Goal: Task Accomplishment & Management: Use online tool/utility

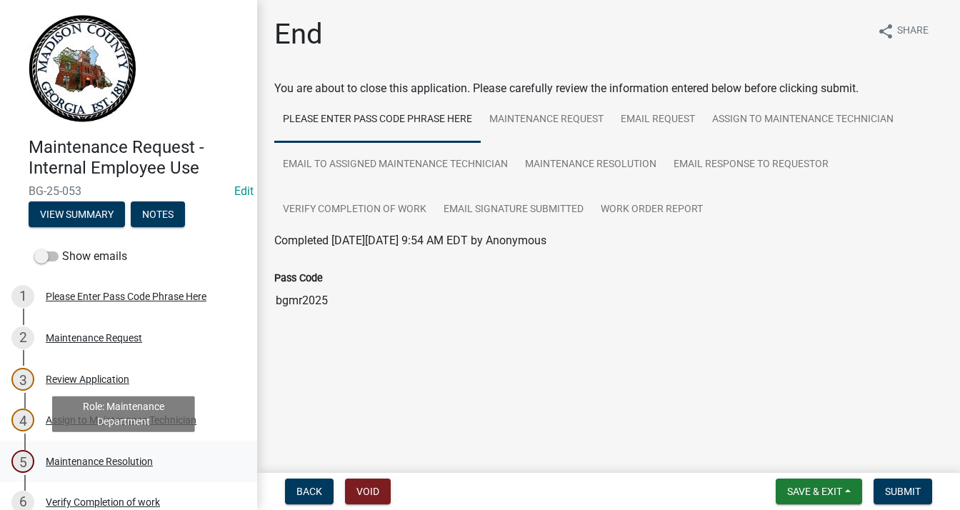
click at [86, 458] on div "Maintenance Resolution" at bounding box center [99, 461] width 107 height 10
click at [122, 461] on div "Maintenance Resolution" at bounding box center [99, 461] width 107 height 10
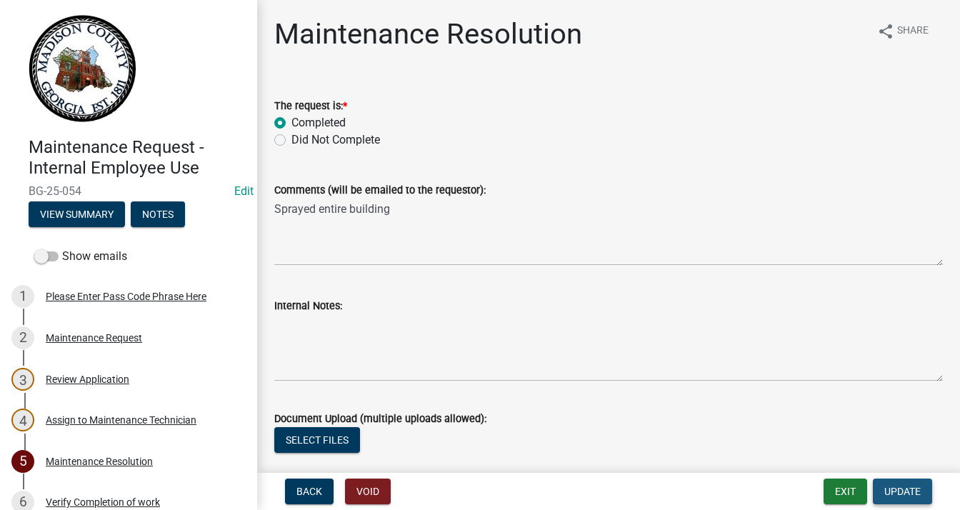
click at [910, 491] on span "Update" at bounding box center [902, 491] width 36 height 11
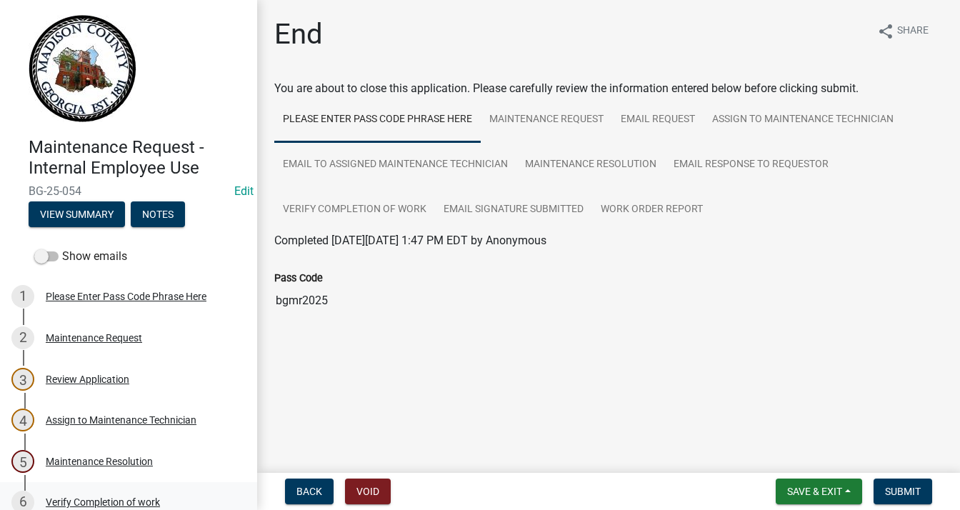
click at [114, 503] on div "Verify Completion of work" at bounding box center [103, 502] width 114 height 10
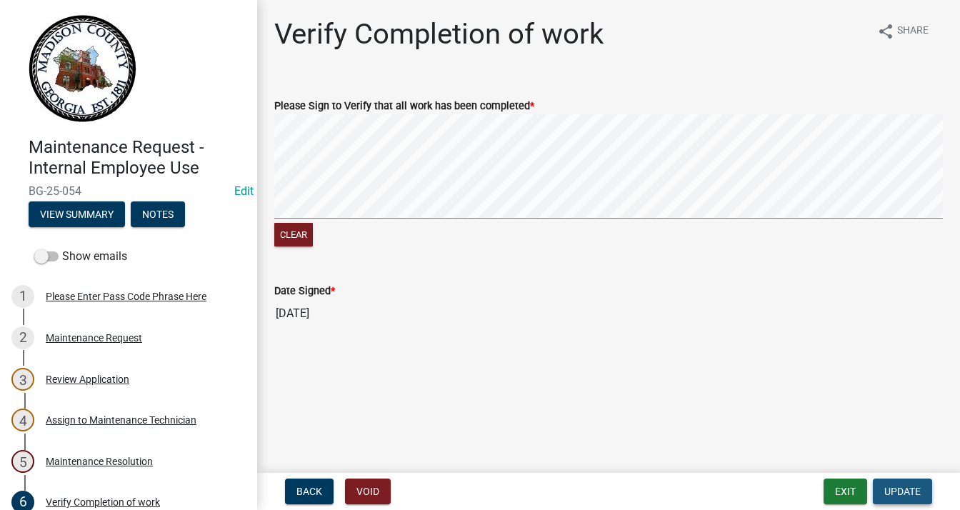
click at [903, 486] on span "Update" at bounding box center [902, 491] width 36 height 11
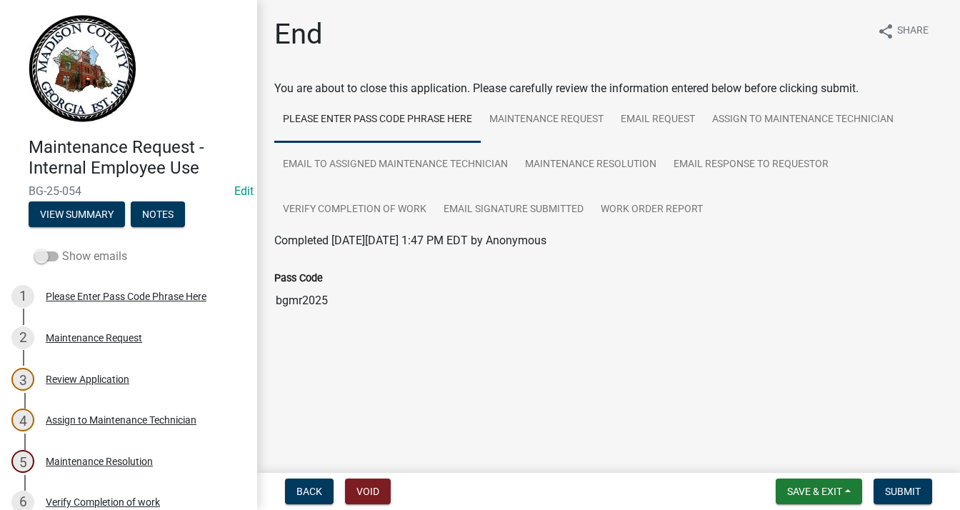
click at [36, 258] on span at bounding box center [46, 256] width 24 height 10
click at [62, 248] on input "Show emails" at bounding box center [62, 248] width 0 height 0
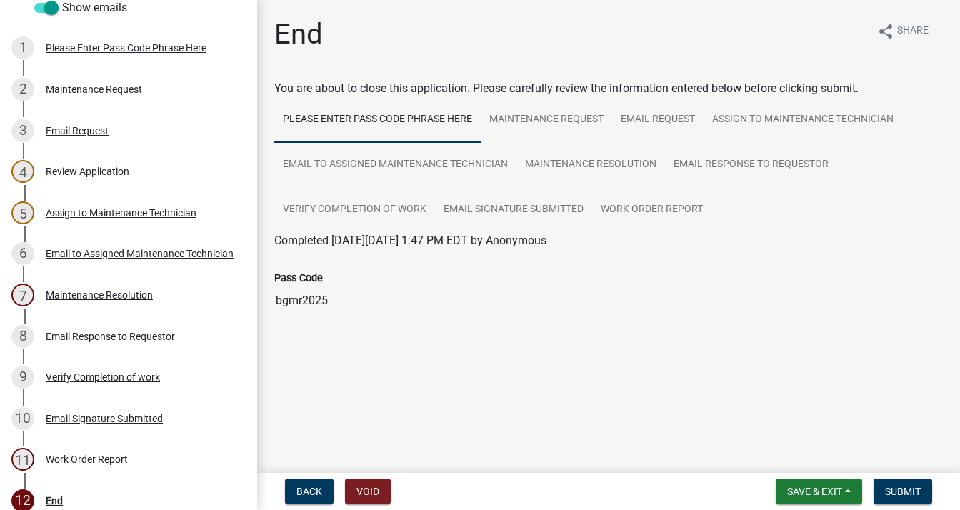
scroll to position [266, 0]
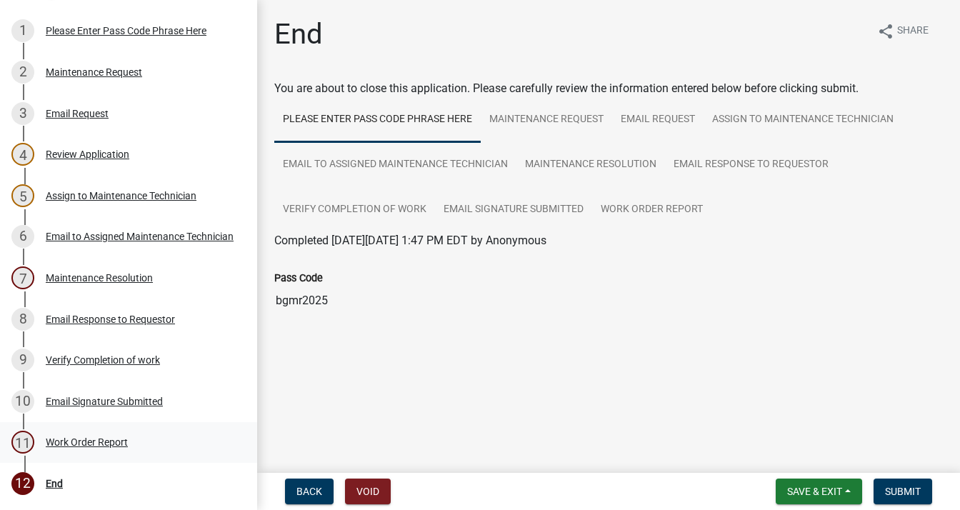
click at [66, 443] on div "Work Order Report" at bounding box center [87, 442] width 82 height 10
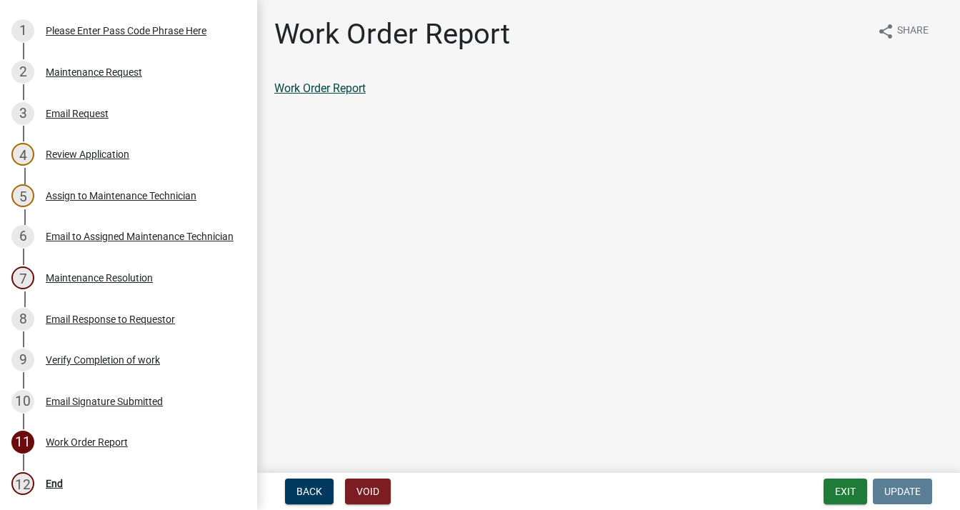
click at [306, 86] on link "Work Order Report" at bounding box center [319, 88] width 91 height 14
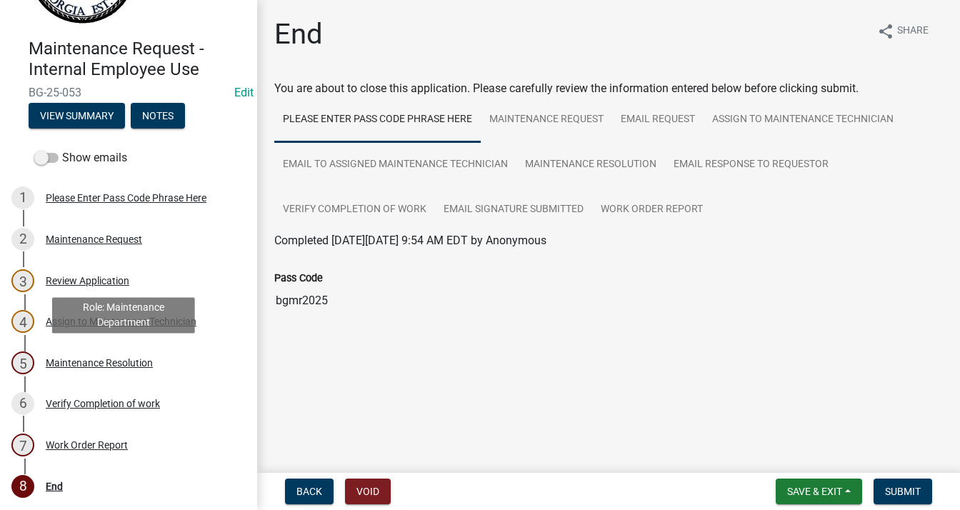
scroll to position [101, 0]
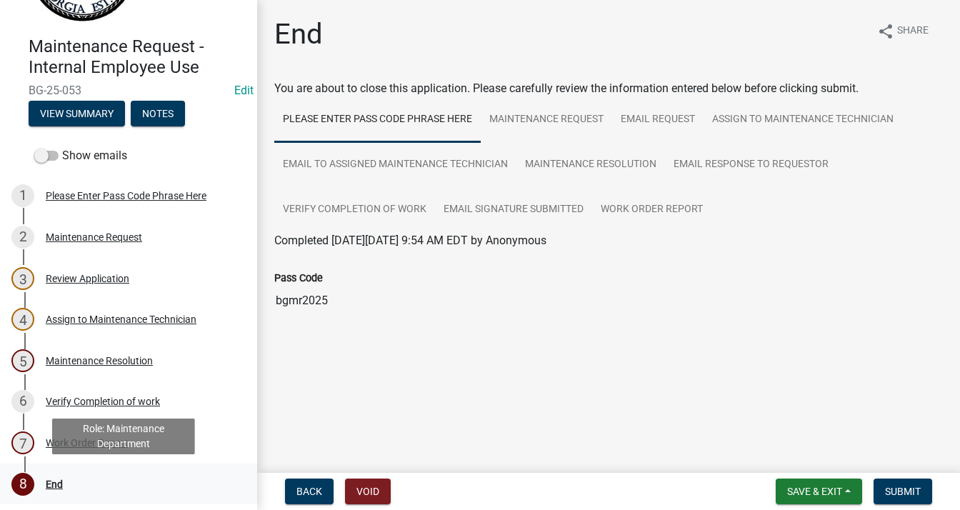
click at [49, 481] on div "End" at bounding box center [54, 484] width 17 height 10
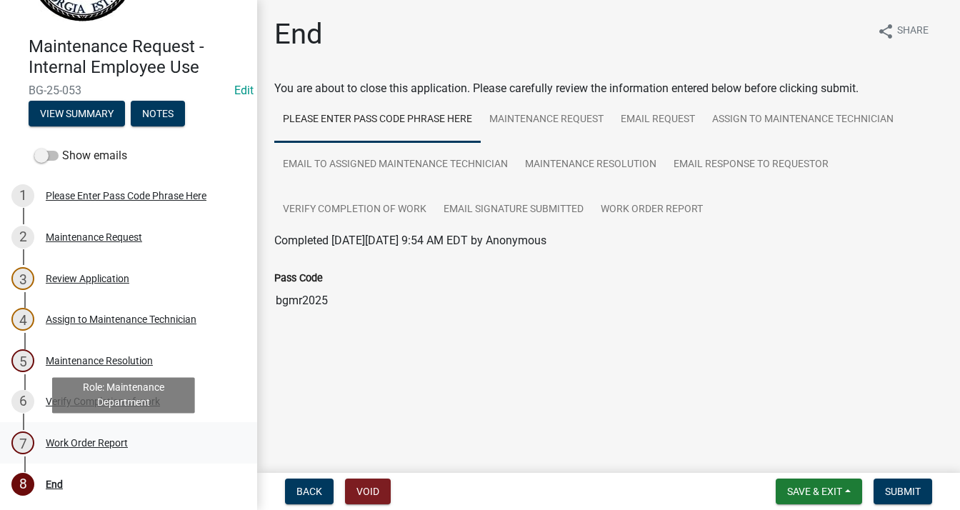
click at [92, 443] on div "Work Order Report" at bounding box center [87, 443] width 82 height 10
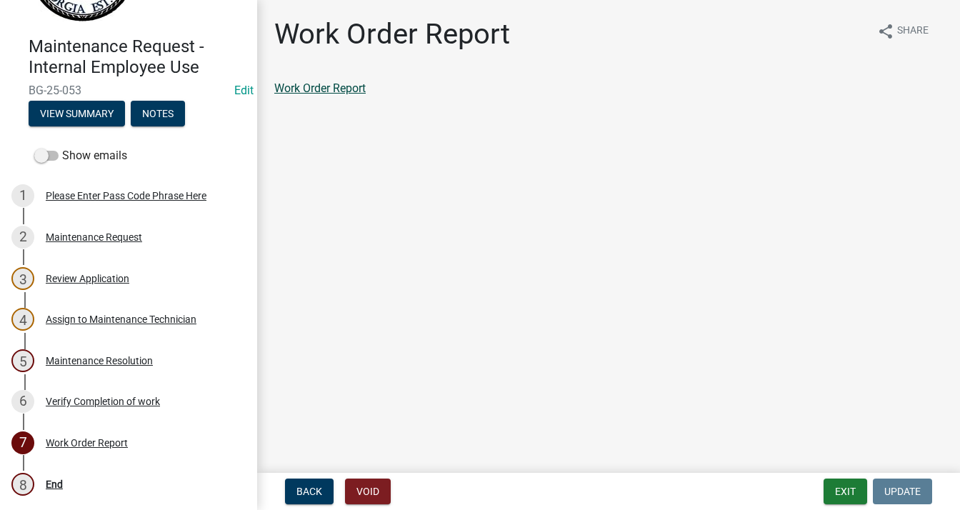
click at [311, 89] on link "Work Order Report" at bounding box center [319, 88] width 91 height 14
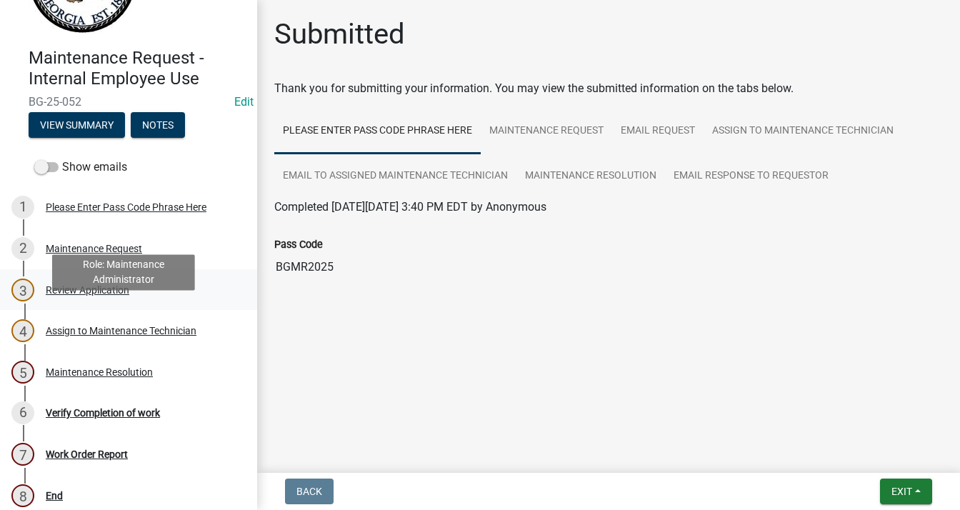
scroll to position [101, 0]
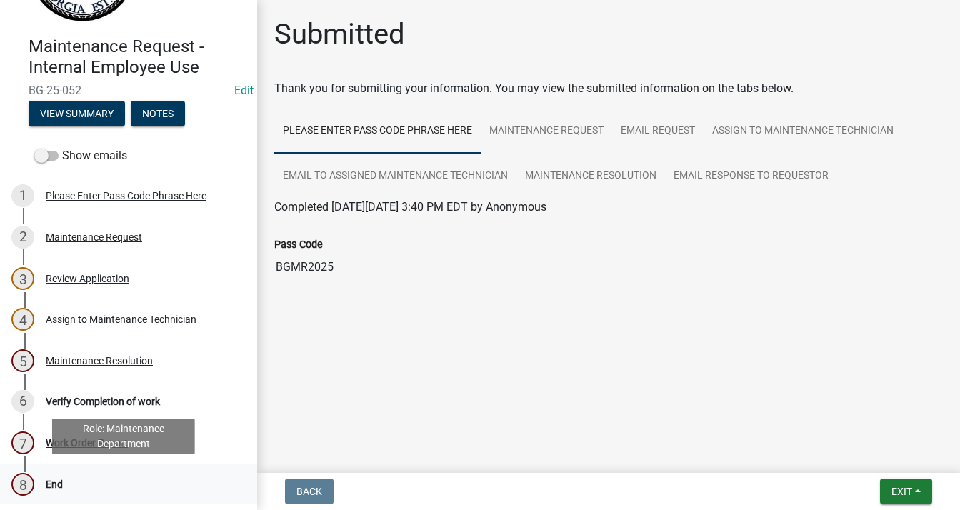
click at [57, 484] on div "End" at bounding box center [54, 484] width 17 height 10
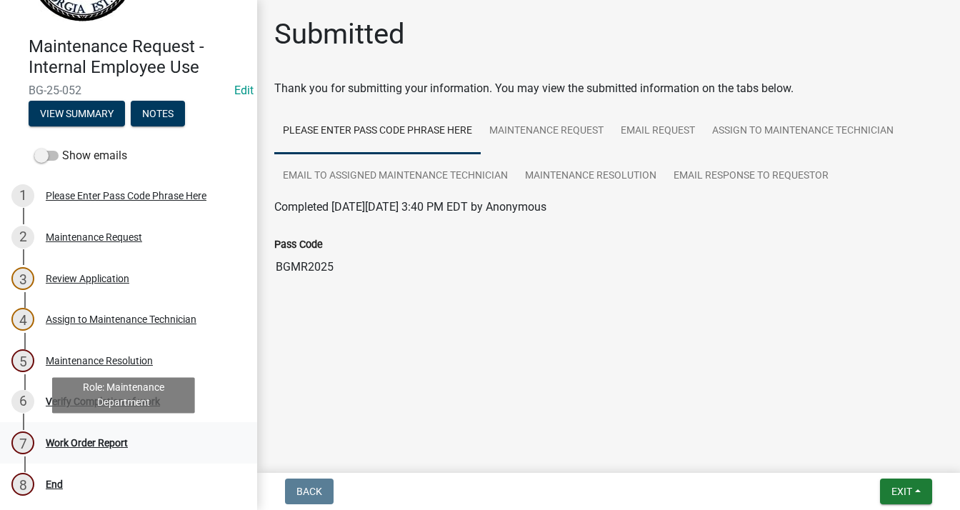
click at [99, 441] on div "Work Order Report" at bounding box center [87, 443] width 82 height 10
click at [100, 438] on div "Work Order Report" at bounding box center [87, 443] width 82 height 10
click at [96, 441] on div "Work Order Report" at bounding box center [87, 443] width 82 height 10
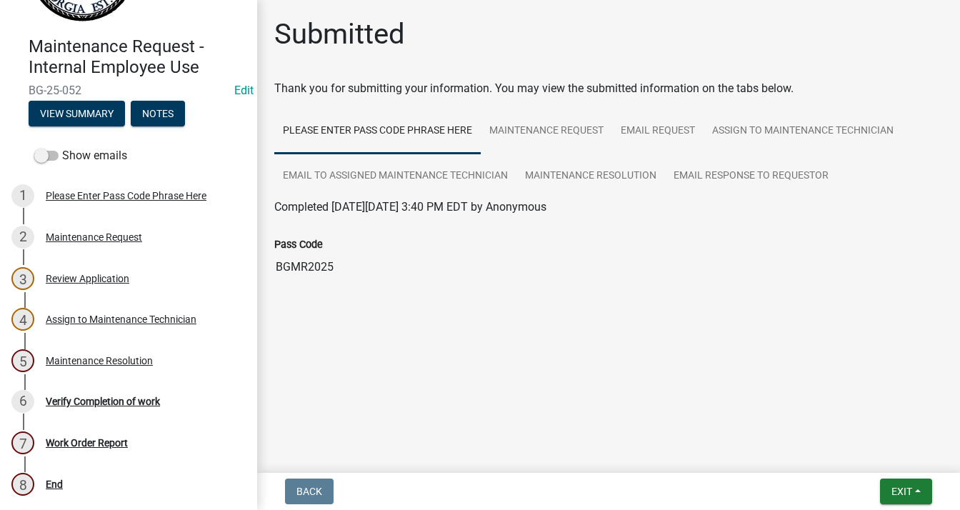
click at [70, 321] on div "Assign to Maintenance Technician" at bounding box center [121, 319] width 151 height 10
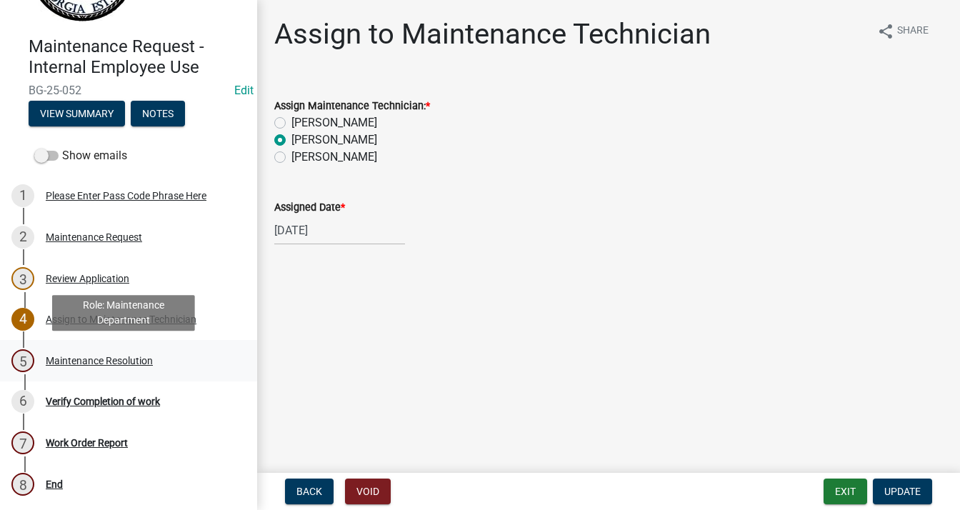
click at [78, 361] on div "Maintenance Resolution" at bounding box center [99, 361] width 107 height 10
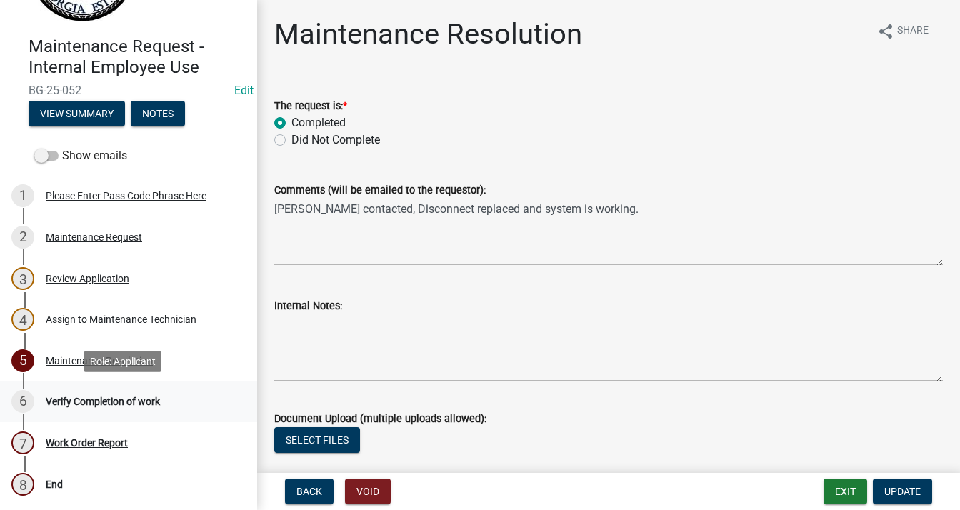
click at [86, 403] on div "Verify Completion of work" at bounding box center [103, 401] width 114 height 10
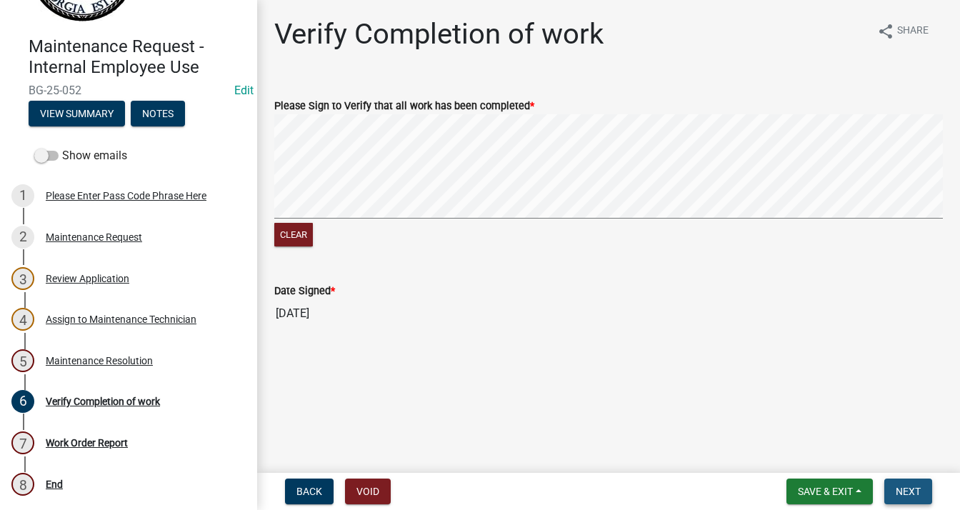
click at [915, 486] on span "Next" at bounding box center [908, 491] width 25 height 11
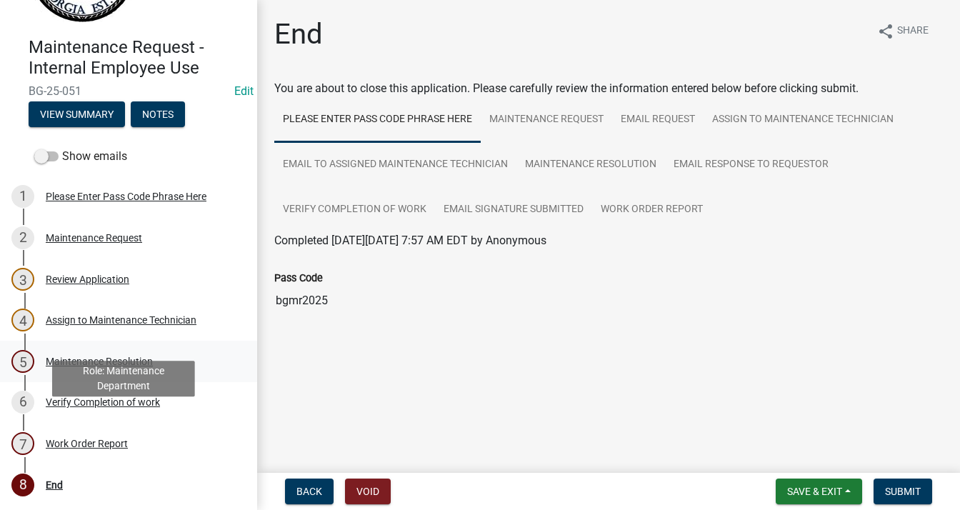
scroll to position [101, 0]
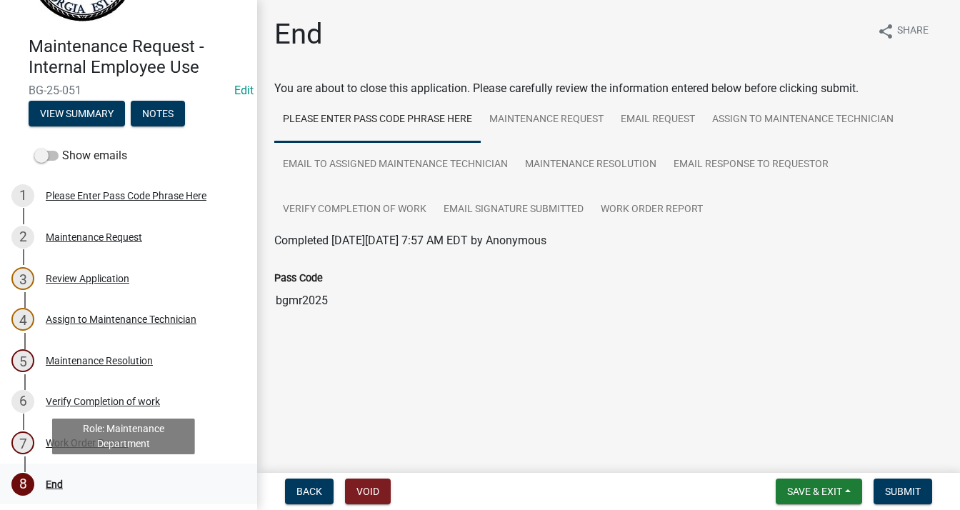
click at [54, 485] on div "End" at bounding box center [54, 484] width 17 height 10
click at [54, 483] on div "End" at bounding box center [54, 484] width 17 height 10
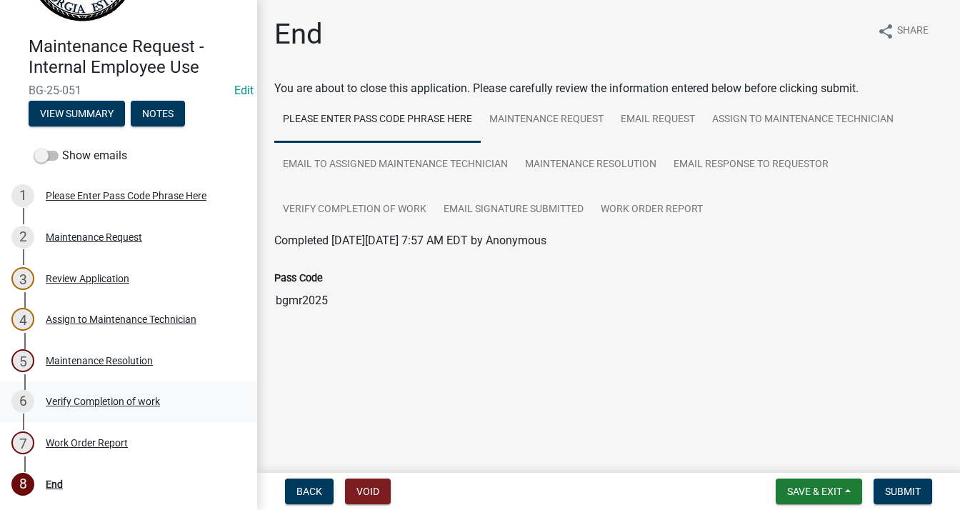
click at [53, 403] on div "Verify Completion of work" at bounding box center [103, 401] width 114 height 10
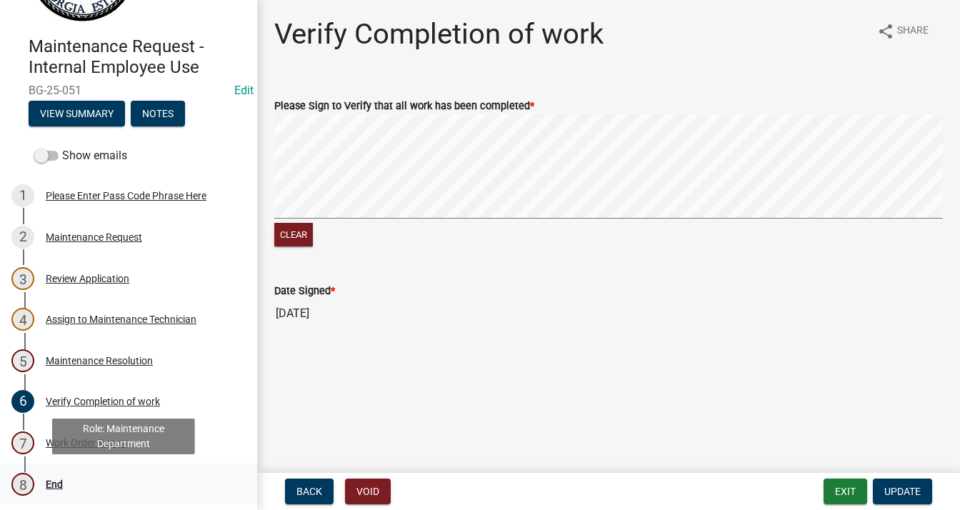
click at [46, 484] on div "End" at bounding box center [54, 484] width 17 height 10
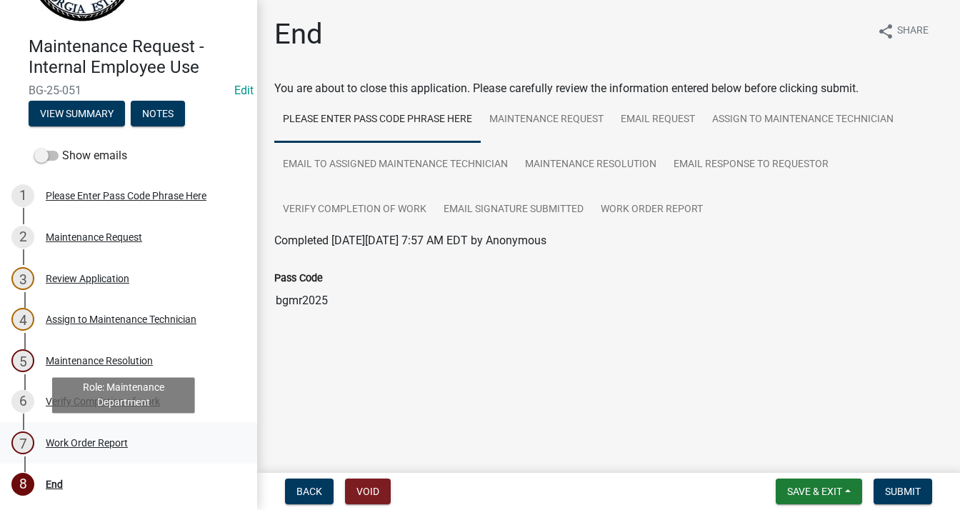
click at [64, 439] on div "Work Order Report" at bounding box center [87, 443] width 82 height 10
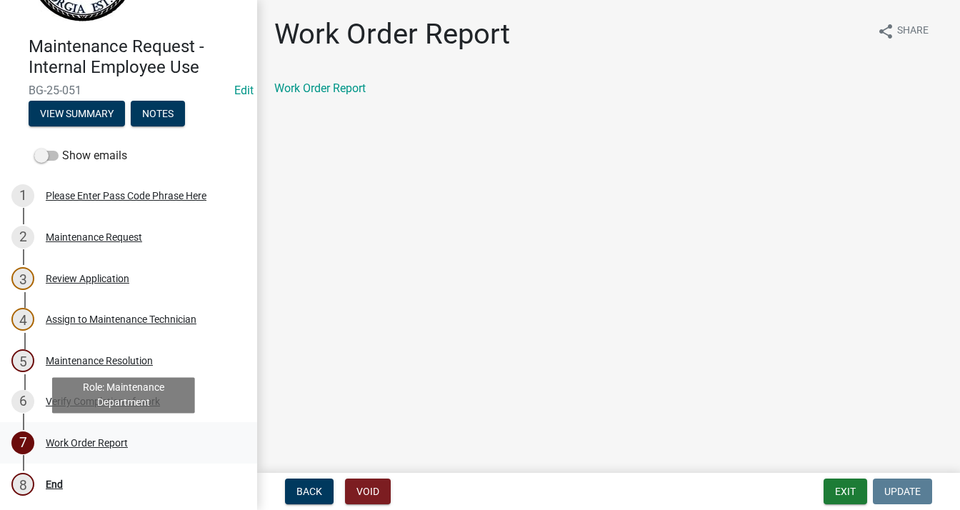
click at [91, 442] on div "Work Order Report" at bounding box center [87, 443] width 82 height 10
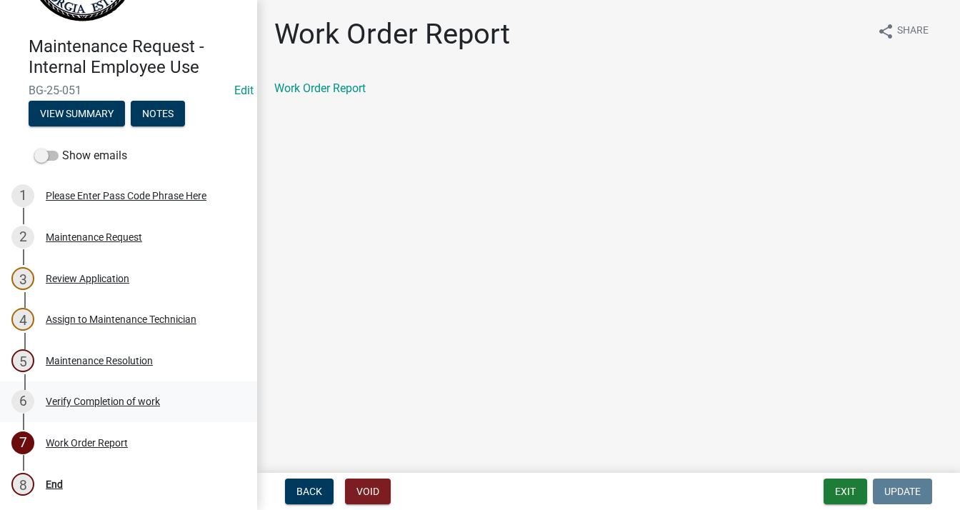
click at [87, 401] on div "Verify Completion of work" at bounding box center [103, 401] width 114 height 10
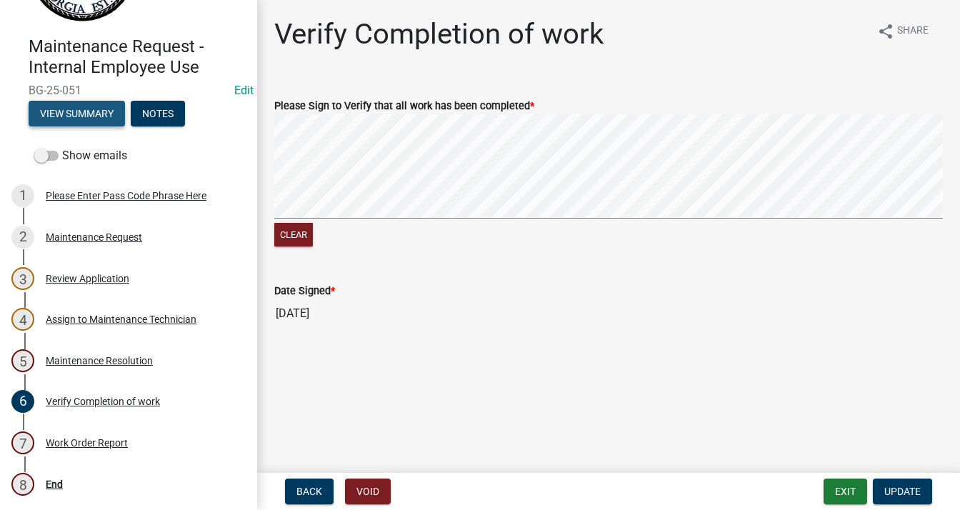
click at [87, 116] on button "View Summary" at bounding box center [77, 114] width 96 height 26
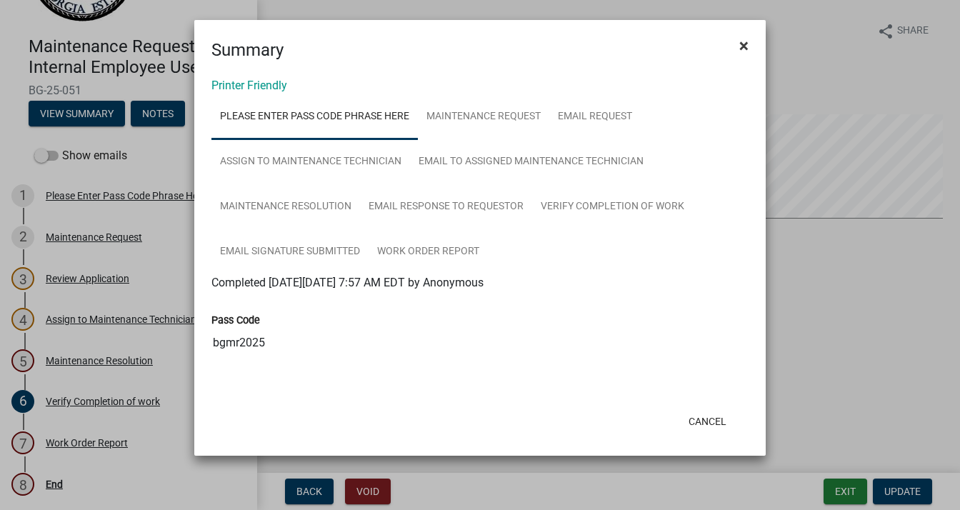
click at [738, 42] on button "×" at bounding box center [744, 46] width 32 height 40
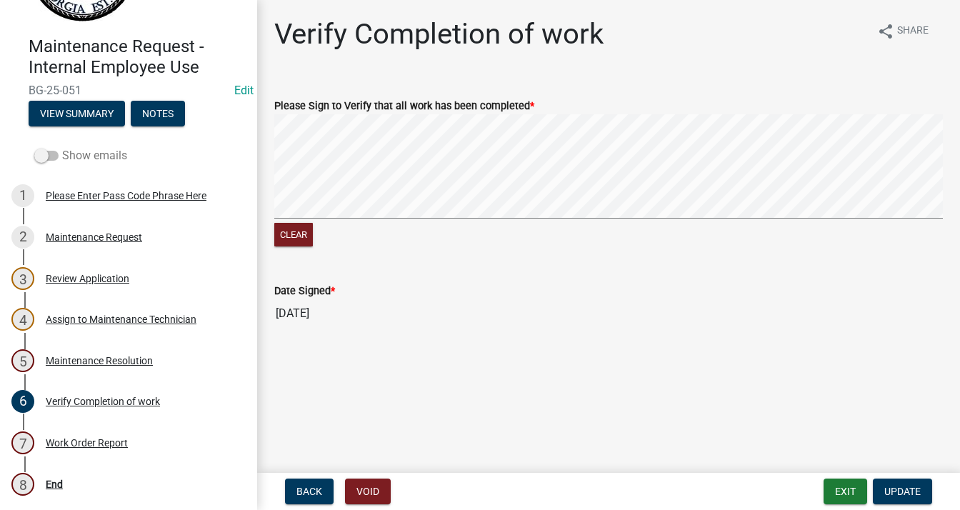
click at [43, 158] on span at bounding box center [46, 156] width 24 height 10
click at [62, 147] on input "Show emails" at bounding box center [62, 147] width 0 height 0
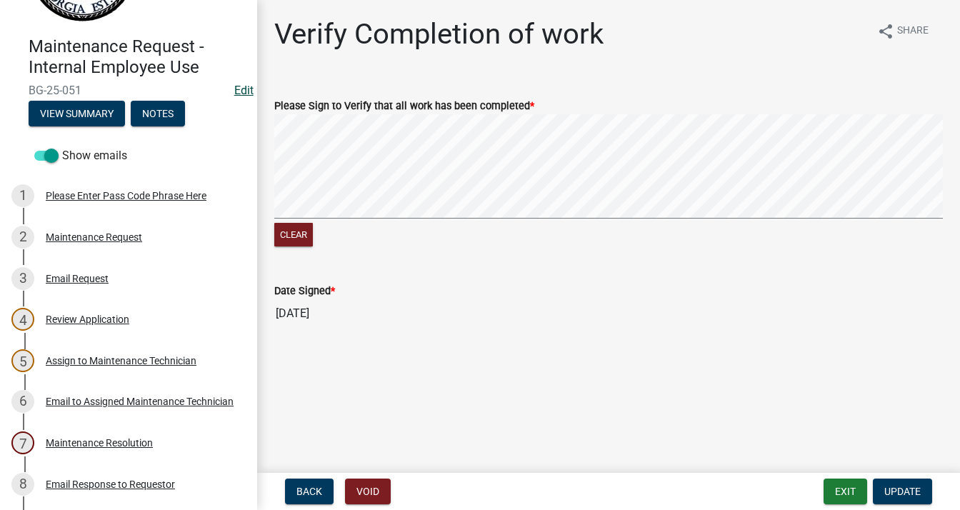
click at [234, 90] on link "Edit" at bounding box center [243, 91] width 19 height 14
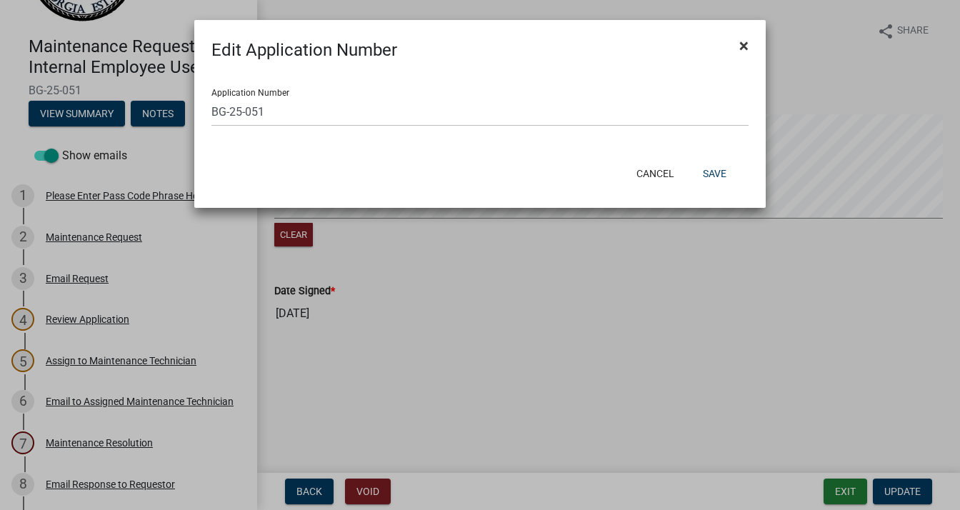
click at [740, 42] on span "×" at bounding box center [743, 46] width 9 height 20
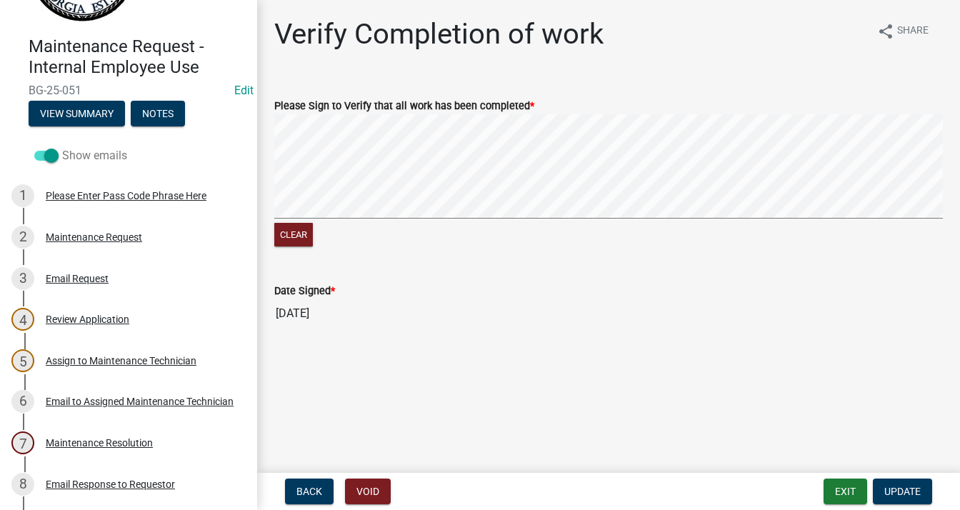
click at [54, 152] on span at bounding box center [46, 156] width 24 height 10
click at [62, 147] on input "Show emails" at bounding box center [62, 147] width 0 height 0
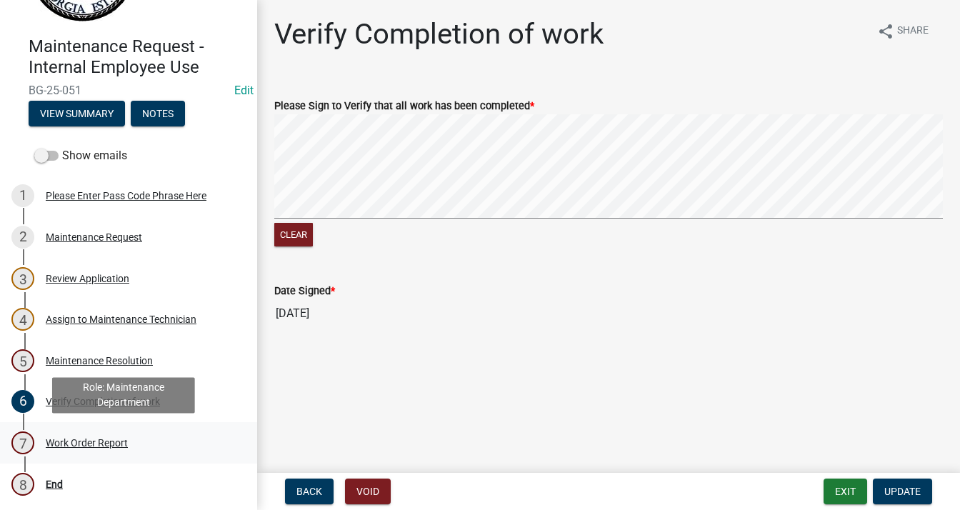
click at [77, 438] on div "Work Order Report" at bounding box center [87, 443] width 82 height 10
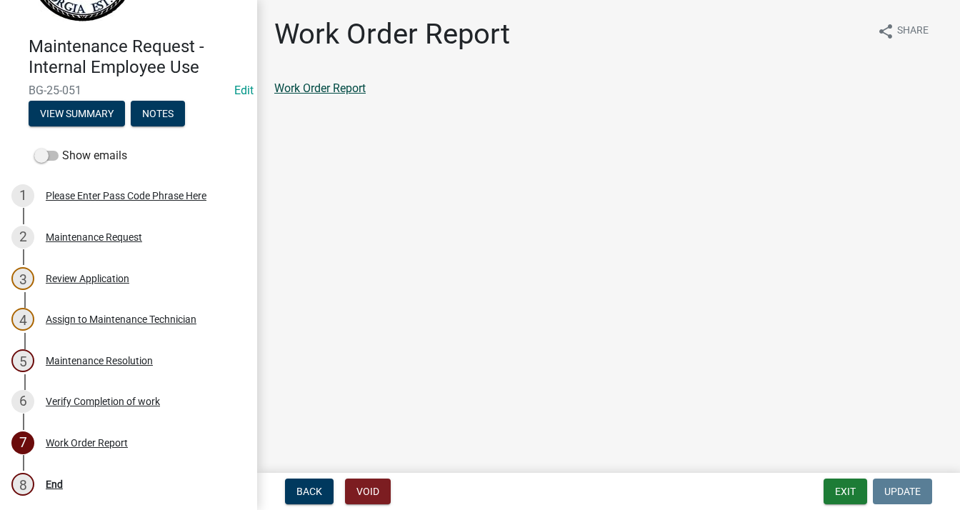
click at [315, 88] on link "Work Order Report" at bounding box center [319, 88] width 91 height 14
